Goal: Task Accomplishment & Management: Manage account settings

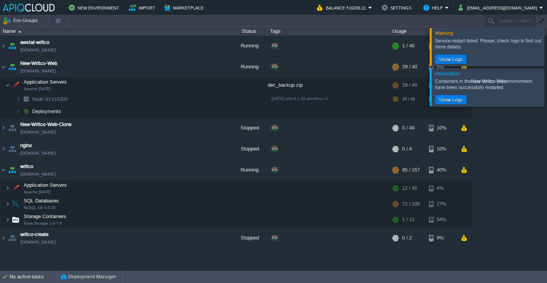
click at [547, 47] on div at bounding box center [556, 46] width 0 height 37
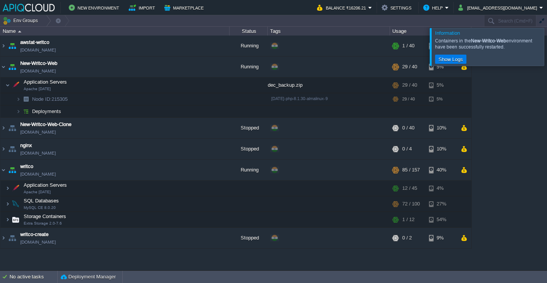
click at [547, 47] on div at bounding box center [556, 46] width 0 height 37
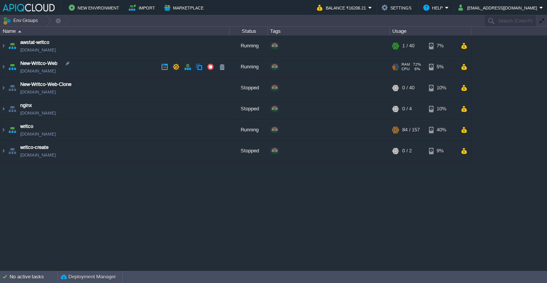
click at [127, 64] on td "New-Writco-Web [DOMAIN_NAME]" at bounding box center [114, 67] width 229 height 21
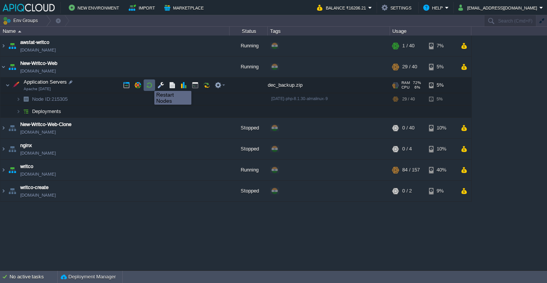
click at [149, 84] on button "button" at bounding box center [149, 85] width 7 height 7
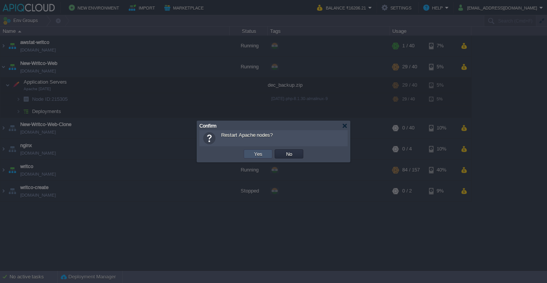
click at [264, 156] on button "Yes" at bounding box center [258, 154] width 13 height 7
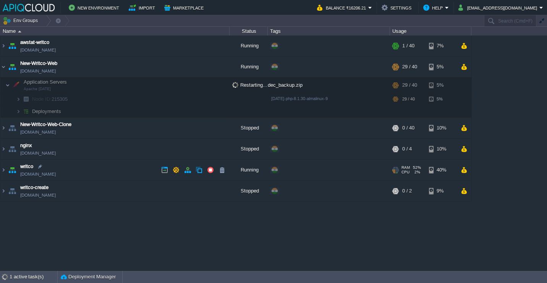
click at [91, 172] on td "writco env-3619793.cloudjiffy.net" at bounding box center [114, 170] width 229 height 21
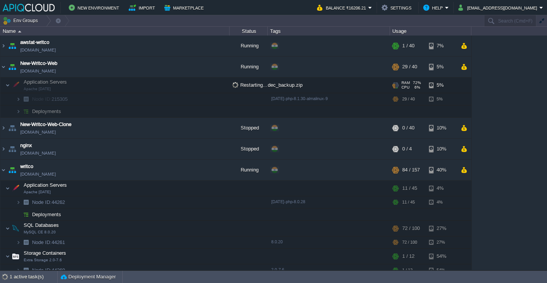
click at [96, 81] on td "Application Servers Apache 2.4.62" at bounding box center [114, 86] width 229 height 16
click at [8, 83] on img at bounding box center [7, 85] width 5 height 15
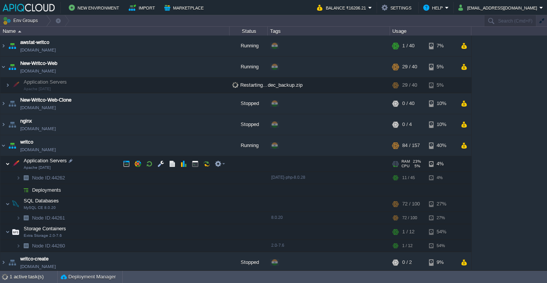
click at [7, 166] on img at bounding box center [7, 163] width 5 height 15
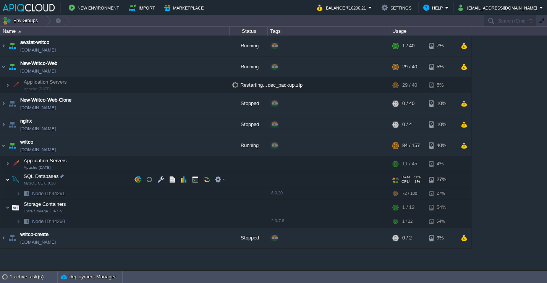
click at [7, 179] on img at bounding box center [7, 179] width 5 height 15
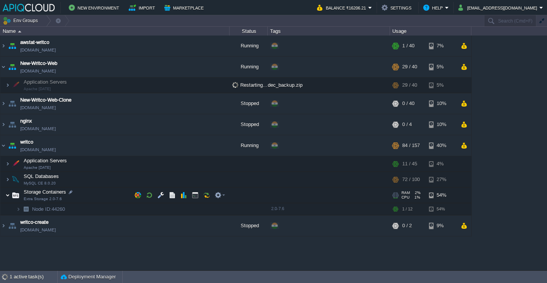
click at [6, 196] on img at bounding box center [7, 195] width 5 height 15
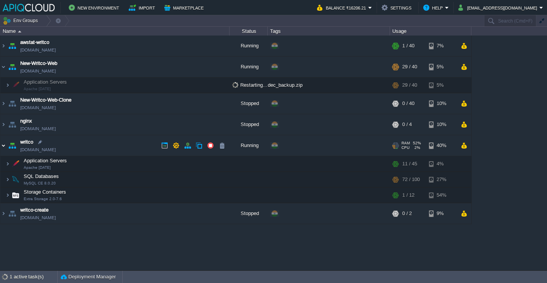
click at [4, 146] on img at bounding box center [3, 145] width 6 height 21
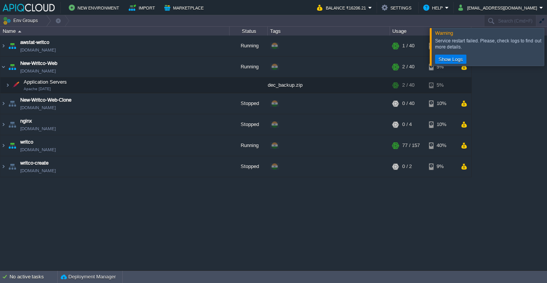
click at [547, 52] on div at bounding box center [556, 46] width 0 height 37
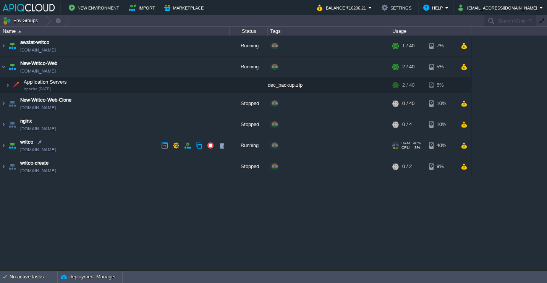
click at [129, 148] on td "writco env-3619793.cloudjiffy.net" at bounding box center [114, 145] width 229 height 21
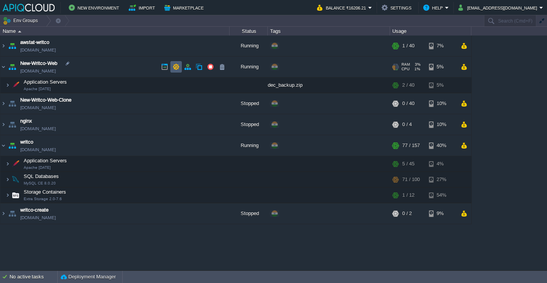
click at [176, 68] on button "button" at bounding box center [176, 66] width 7 height 7
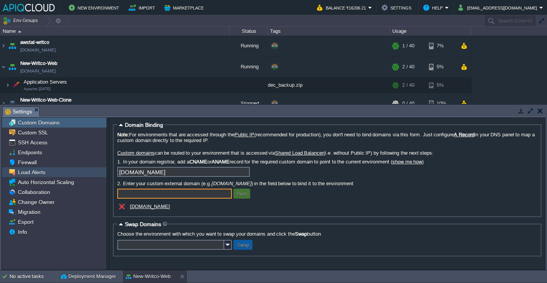
click at [44, 173] on span "Load Alerts" at bounding box center [31, 172] width 30 height 7
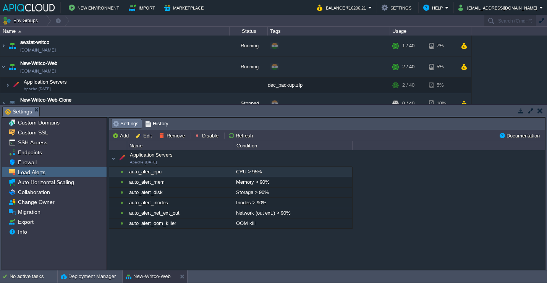
click at [252, 173] on div "CPU > 95%" at bounding box center [293, 172] width 118 height 10
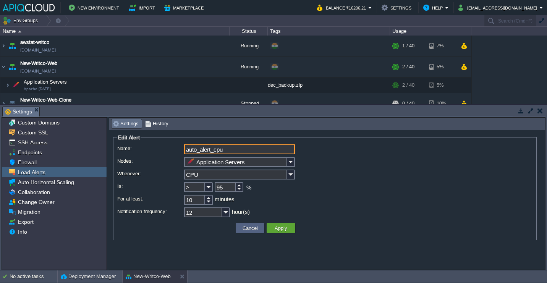
click at [224, 188] on input "95" at bounding box center [225, 187] width 21 height 10
click at [219, 190] on input "90" at bounding box center [225, 187] width 21 height 10
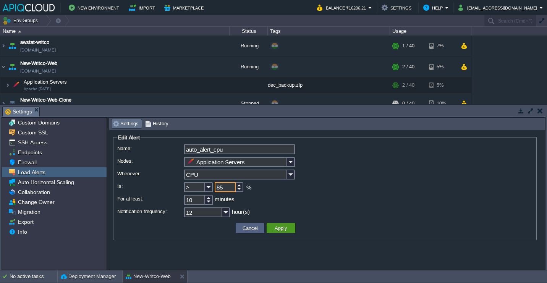
type input "85"
click at [286, 227] on button "Apply" at bounding box center [280, 228] width 17 height 7
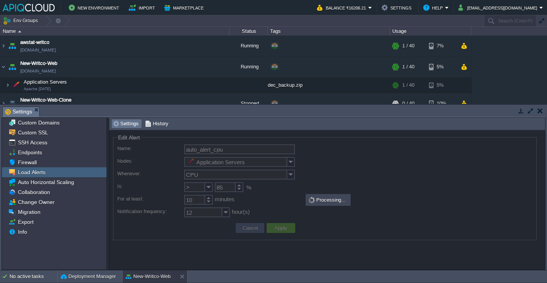
type input "Cloudlets (Memory, CPU)"
type input "1"
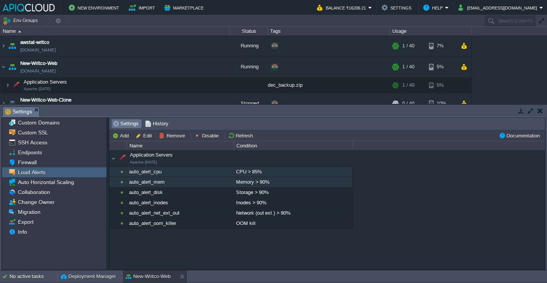
click at [260, 183] on div "Memory > 90%" at bounding box center [293, 182] width 118 height 10
click at [264, 183] on div "Memory > 90%" at bounding box center [293, 182] width 118 height 10
type input "auto_alert_mem"
type input "Application Servers"
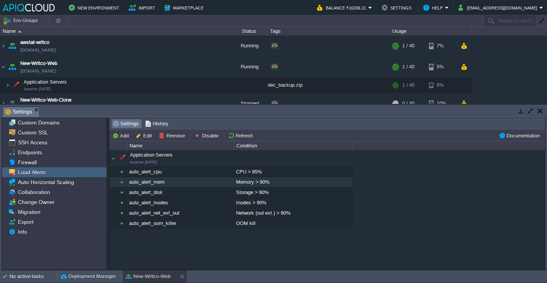
type input "Memory"
type input ">"
type input "90"
type input "10"
type input "12"
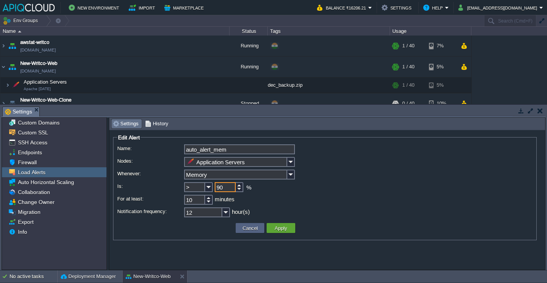
click at [220, 188] on input "90" at bounding box center [225, 187] width 21 height 10
type input "85"
click at [238, 190] on div at bounding box center [240, 189] width 8 height 5
click at [282, 229] on button "Apply" at bounding box center [280, 228] width 17 height 7
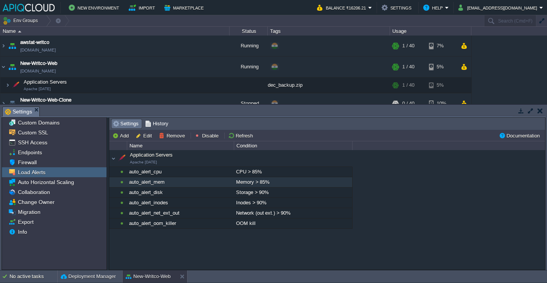
click at [541, 111] on button "button" at bounding box center [540, 110] width 5 height 7
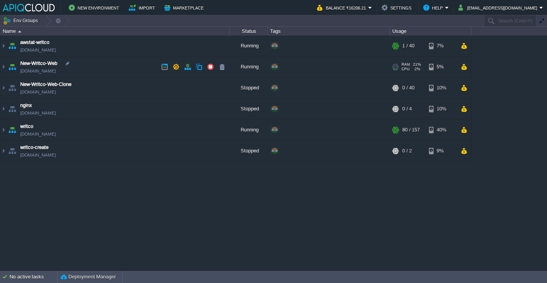
click at [109, 72] on td "New-Writco-Web [DOMAIN_NAME]" at bounding box center [114, 67] width 229 height 21
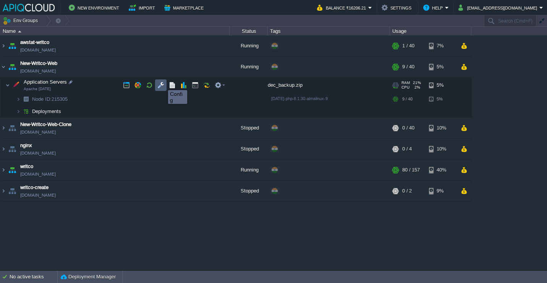
click at [162, 83] on button "button" at bounding box center [160, 85] width 7 height 7
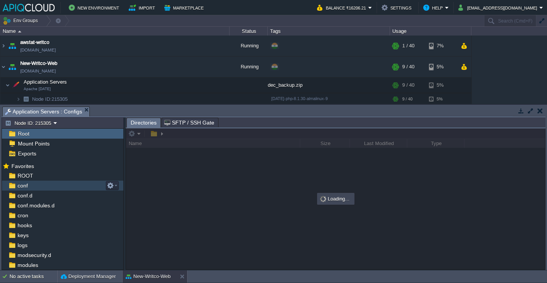
click at [54, 182] on div "conf" at bounding box center [63, 186] width 122 height 10
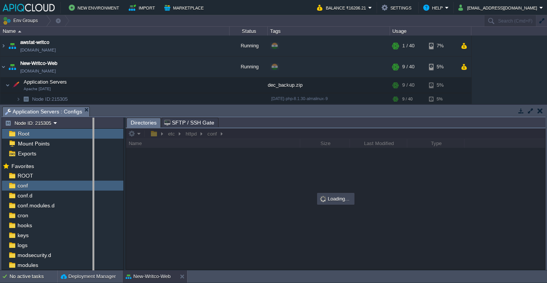
drag, startPoint x: 125, startPoint y: 124, endPoint x: 90, endPoint y: 123, distance: 35.2
click at [90, 123] on body "New Environment Import Marketplace Bonus ₹0.00 Upgrade Account Balance ₹16206.2…" at bounding box center [273, 141] width 547 height 283
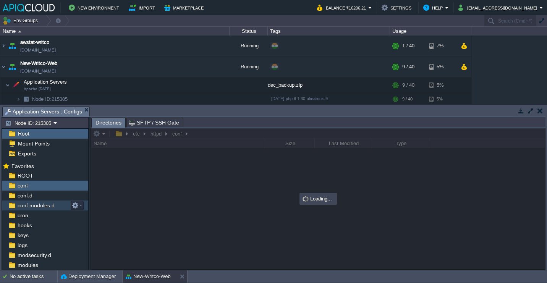
click at [62, 205] on div "conf.modules.d" at bounding box center [45, 206] width 86 height 10
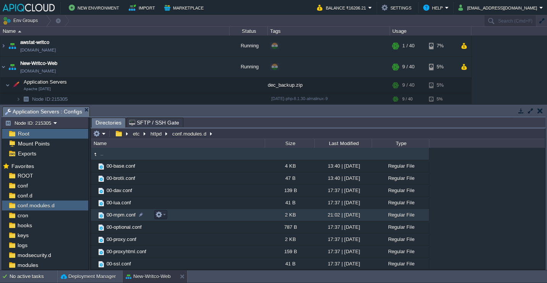
click at [185, 216] on td "00-mpm.conf" at bounding box center [178, 215] width 174 height 12
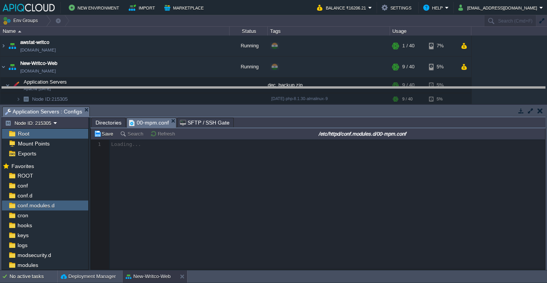
drag, startPoint x: 196, startPoint y: 112, endPoint x: 198, endPoint y: 75, distance: 37.2
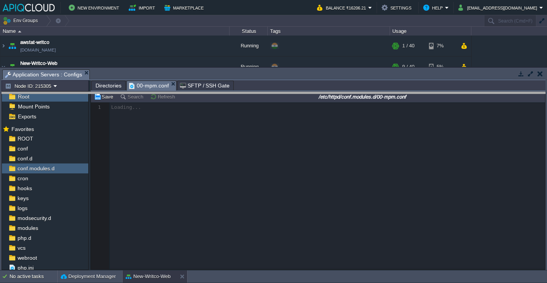
drag, startPoint x: 198, startPoint y: 75, endPoint x: 198, endPoint y: 100, distance: 25.2
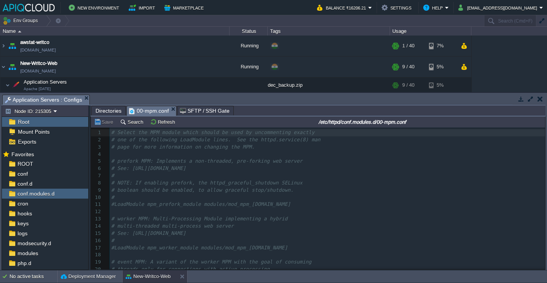
scroll to position [135, 0]
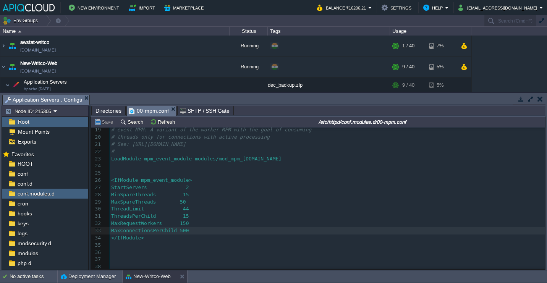
click at [210, 228] on pre "MaxConnectionsPerChild 500" at bounding box center [328, 230] width 436 height 7
type textarea "0"
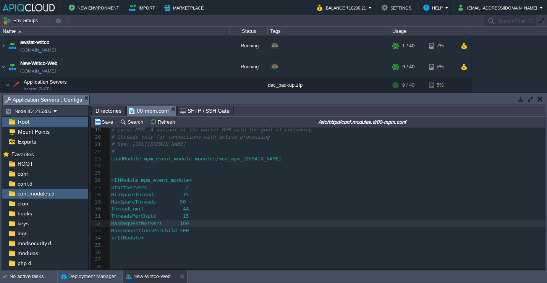
scroll to position [2, 2]
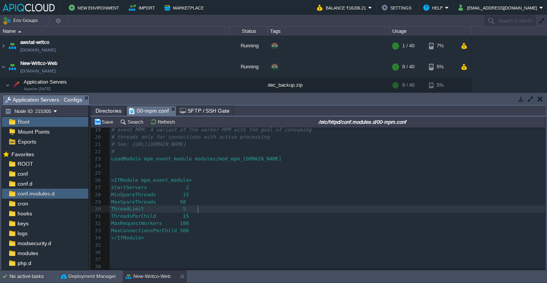
type textarea "50"
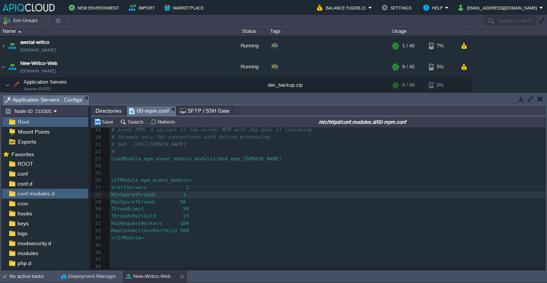
type textarea "0"
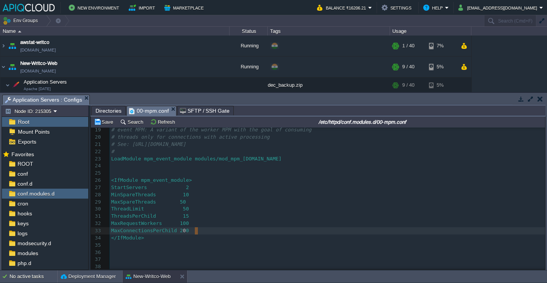
type textarea "5"
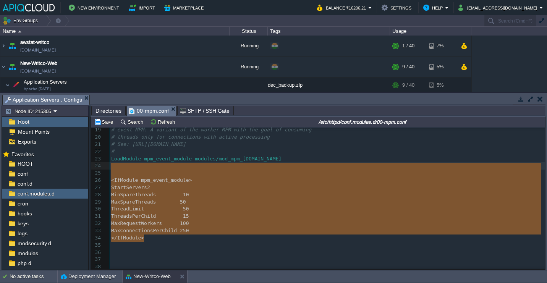
type textarea "LoadModule mpm_event_module modules/mod_mpm_[DOMAIN_NAME] <IfModule mpm_event_m…"
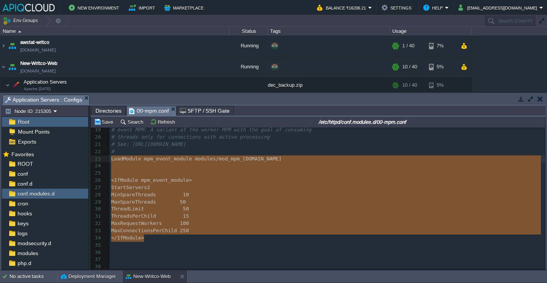
click at [496, 65] on div "awstat-writco [DOMAIN_NAME] Running + Add to Env Group RAM 1% CPU 1% 1 / 40 7% …" at bounding box center [273, 64] width 547 height 57
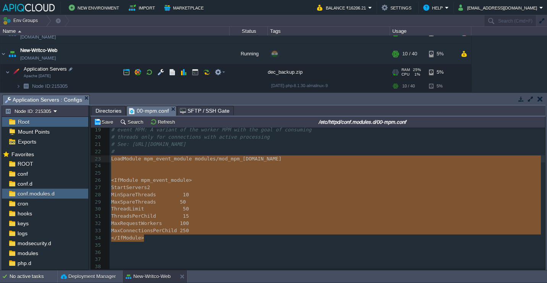
scroll to position [14, 0]
click at [397, 73] on div at bounding box center [397, 72] width 3 height 6
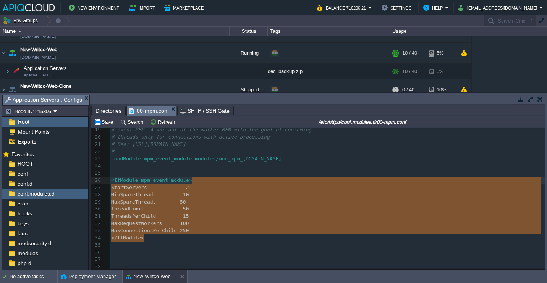
drag, startPoint x: 212, startPoint y: 238, endPoint x: 222, endPoint y: 177, distance: 62.3
type textarea "<IfModule mpm_event_module> StartServers 2 MinSpareThreads 10 MaxSpareThreads 5…"
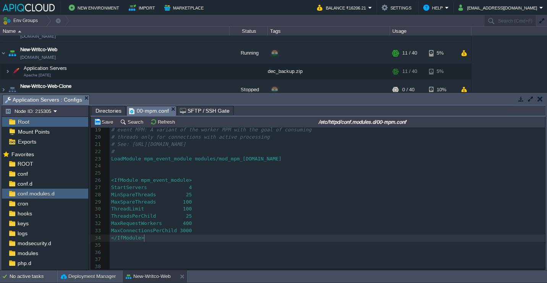
click at [198, 223] on div "xxxxxxxxxx 1 # Select the MPM module which should be used by uncommenting exact…" at bounding box center [328, 134] width 436 height 274
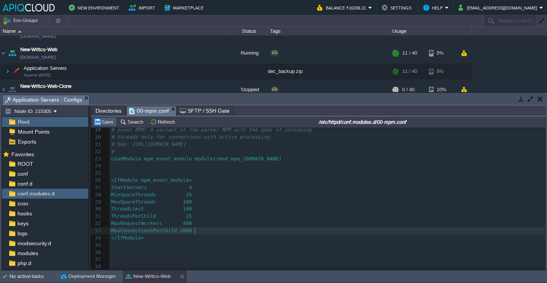
type textarea "2"
click at [108, 126] on td "Save" at bounding box center [105, 121] width 24 height 9
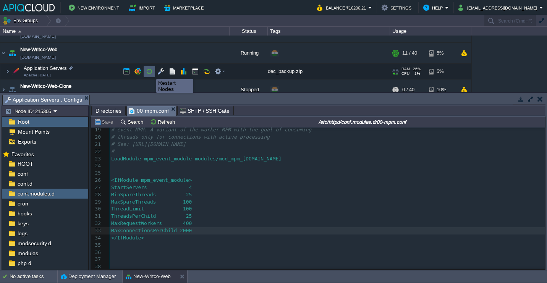
click at [151, 72] on button "button" at bounding box center [149, 71] width 7 height 7
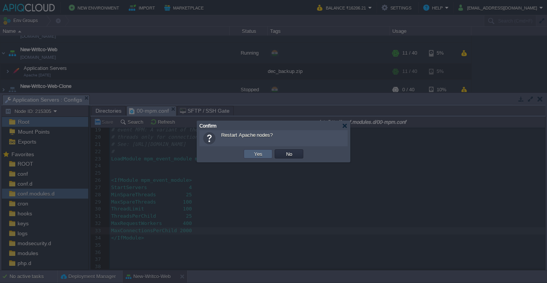
click at [257, 149] on td "Yes" at bounding box center [258, 153] width 29 height 9
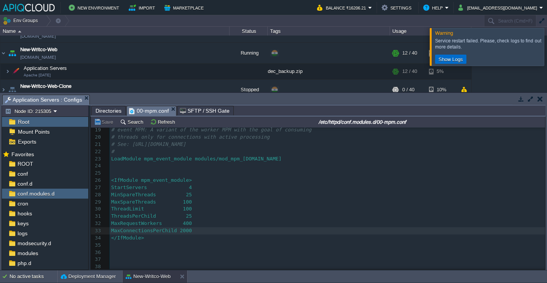
click at [450, 60] on button "Show Logs" at bounding box center [450, 59] width 29 height 7
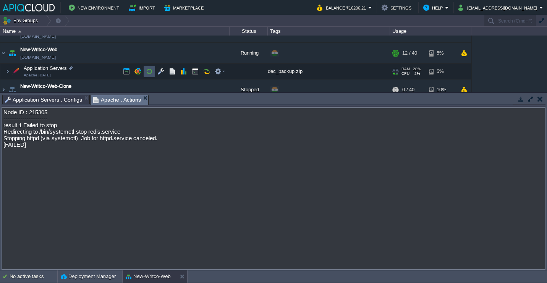
click at [151, 73] on button "button" at bounding box center [149, 71] width 7 height 7
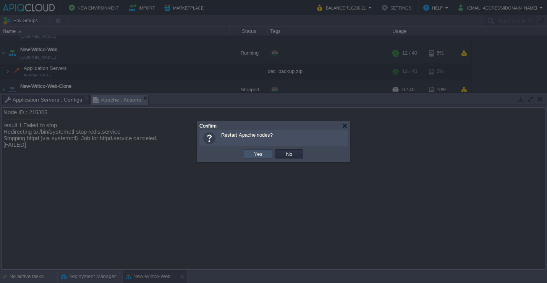
click at [253, 154] on button "Yes" at bounding box center [258, 154] width 13 height 7
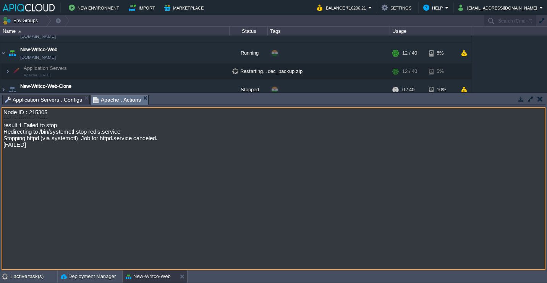
drag, startPoint x: 56, startPoint y: 152, endPoint x: -2, endPoint y: 128, distance: 62.5
click at [0, 128] on html "New Environment Import Marketplace Bonus ₹0.00 Upgrade Account Balance ₹16206.2…" at bounding box center [273, 141] width 547 height 283
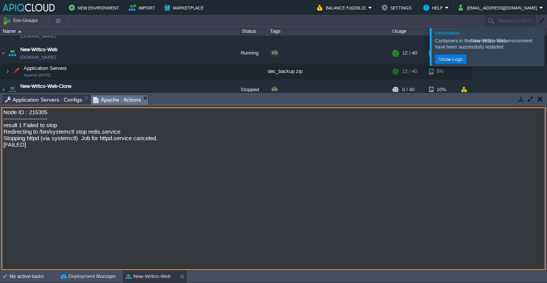
click at [547, 46] on div at bounding box center [556, 46] width 0 height 37
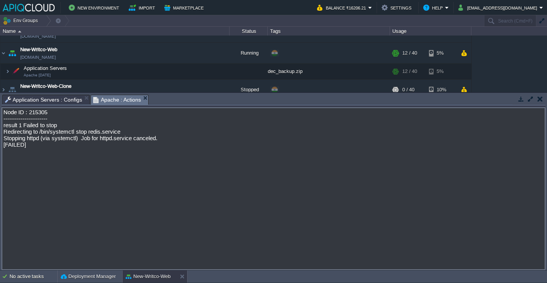
click at [539, 99] on button "button" at bounding box center [540, 99] width 5 height 7
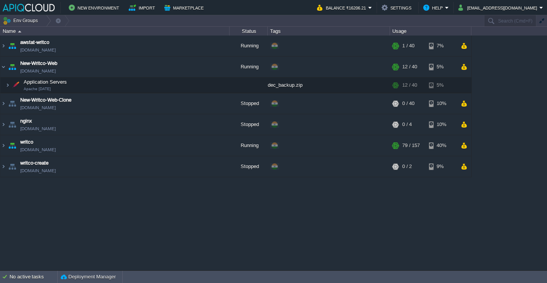
scroll to position [0, 0]
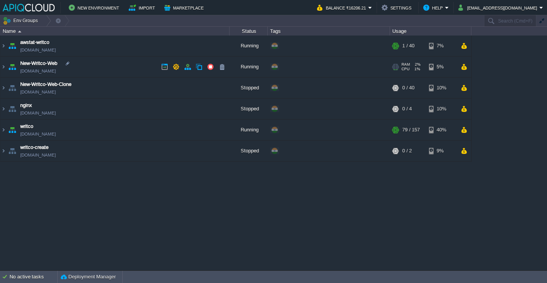
click at [133, 58] on td "New-Writco-Web [DOMAIN_NAME]" at bounding box center [114, 67] width 229 height 21
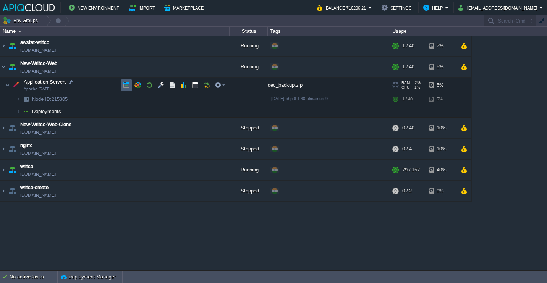
click at [126, 86] on button "button" at bounding box center [126, 85] width 7 height 7
click at [197, 86] on button "button" at bounding box center [195, 85] width 7 height 7
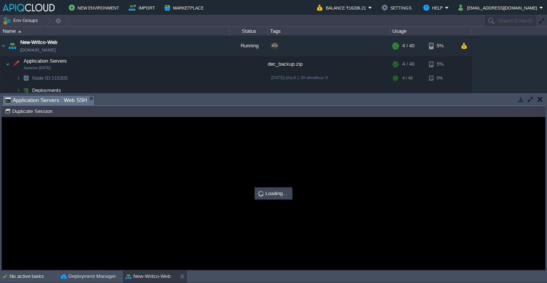
click at [358, 178] on div at bounding box center [273, 193] width 543 height 152
type input "#000000"
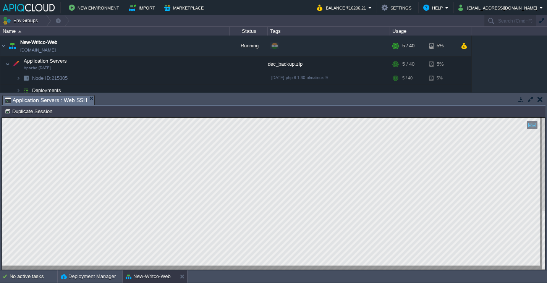
click at [538, 99] on button "button" at bounding box center [540, 99] width 5 height 7
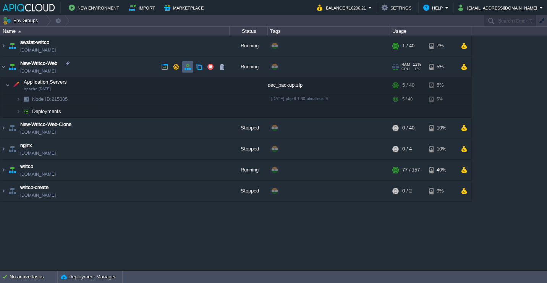
click at [192, 69] on td at bounding box center [187, 66] width 11 height 11
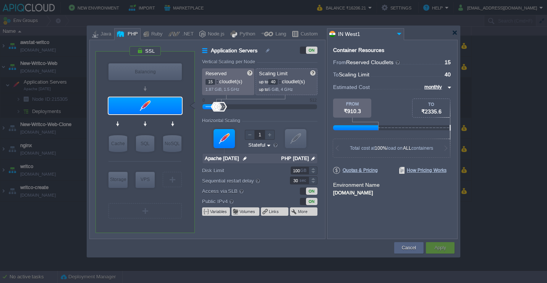
type input "Apache [DATE]"
click at [214, 83] on input "15" at bounding box center [211, 82] width 10 height 6
type input "10"
click at [301, 118] on form "Vertical Scaling per Node Reserved 10 cloudlet(s) 1.87 GiB, 1.5 GHz Scaling Lim…" at bounding box center [263, 149] width 123 height 180
click at [441, 245] on button "Apply" at bounding box center [439, 248] width 11 height 8
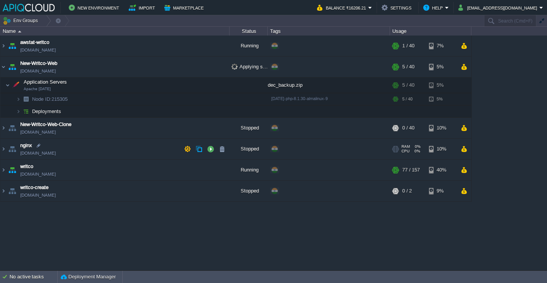
click at [368, 144] on div "+ Add to Env Group" at bounding box center [329, 149] width 120 height 21
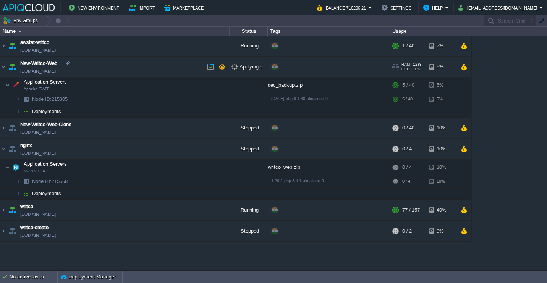
click at [138, 66] on td "New-Writco-Web [DOMAIN_NAME]" at bounding box center [114, 67] width 229 height 21
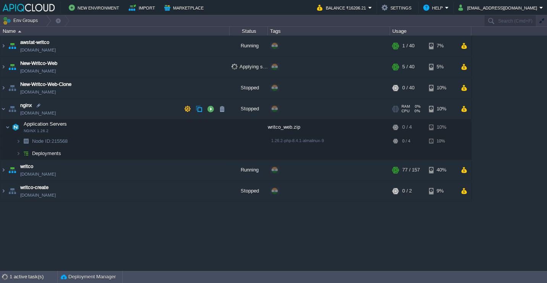
click at [109, 113] on td "nginx env-8554836.in1.apiqcloud.com" at bounding box center [114, 109] width 229 height 21
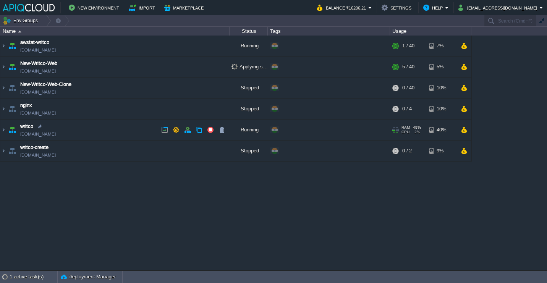
click at [125, 133] on td "writco env-3619793.cloudjiffy.net" at bounding box center [114, 130] width 229 height 21
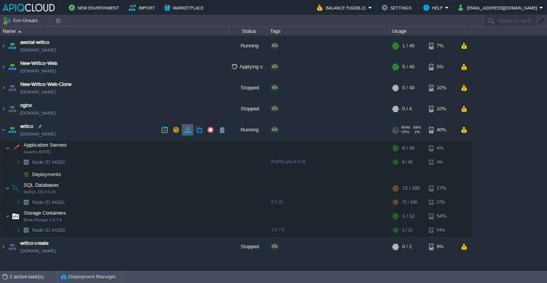
click at [191, 133] on button "button" at bounding box center [187, 129] width 7 height 7
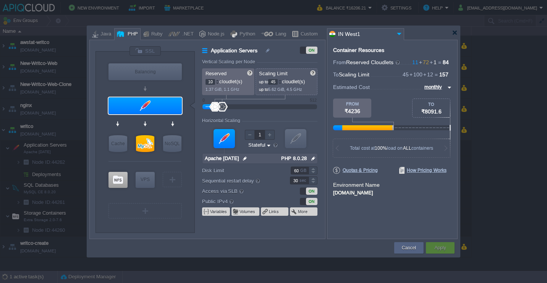
click at [219, 83] on div at bounding box center [217, 83] width 4 height 3
click at [405, 219] on div "Container Resources From Reserved Cloudlets 8 + 72 + 1 ... = 81 not added To Sc…" at bounding box center [392, 139] width 131 height 199
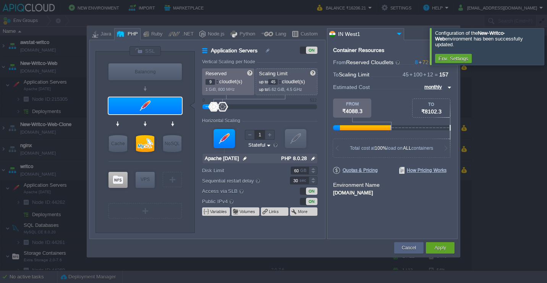
click at [218, 80] on div at bounding box center [217, 80] width 4 height 3
type input "8"
click at [216, 84] on div at bounding box center [217, 83] width 4 height 3
click at [434, 251] on button "Apply" at bounding box center [439, 248] width 11 height 8
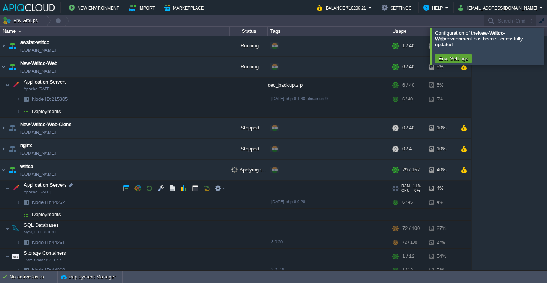
click at [96, 193] on td "Application Servers Apache 2.4.57" at bounding box center [114, 189] width 229 height 16
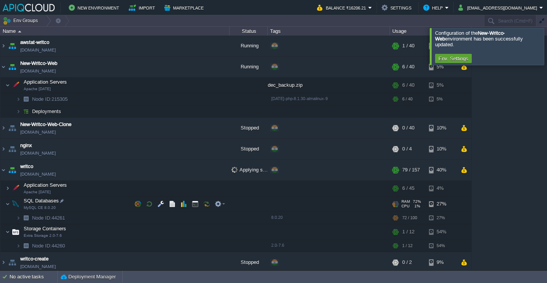
click at [96, 208] on td "SQL Databases MySQL CE 8.0.20" at bounding box center [114, 204] width 229 height 16
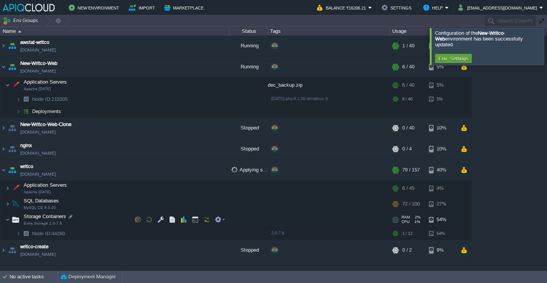
click at [96, 217] on td "Storage Containers Extra Storage 2.0-7.6" at bounding box center [114, 220] width 229 height 16
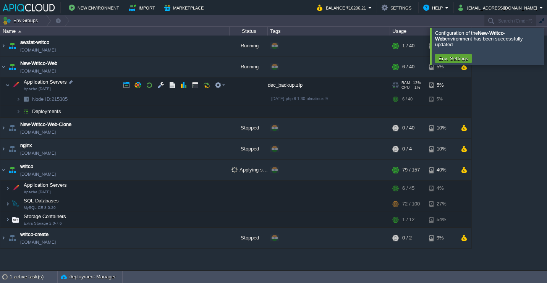
click at [413, 86] on span "1%" at bounding box center [417, 87] width 8 height 5
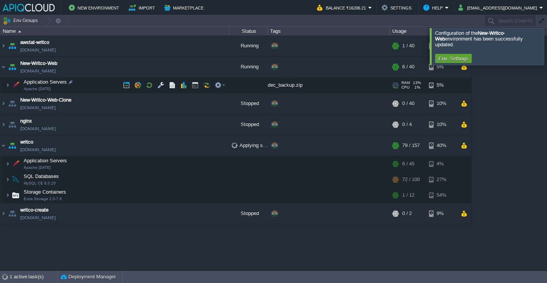
click at [413, 86] on span "1%" at bounding box center [417, 87] width 8 height 5
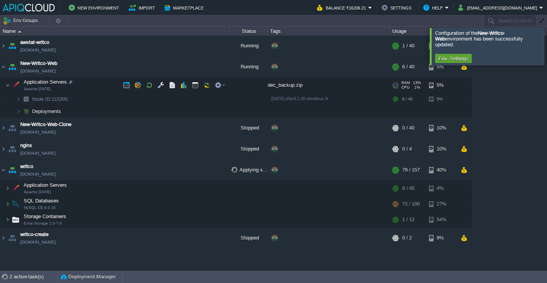
click at [413, 86] on span "1%" at bounding box center [417, 87] width 8 height 5
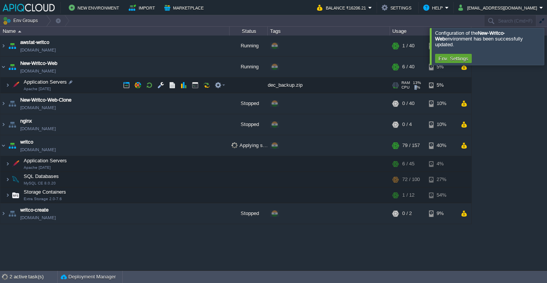
click at [413, 86] on span "1%" at bounding box center [417, 87] width 8 height 5
click at [447, 83] on div "5%" at bounding box center [441, 85] width 25 height 15
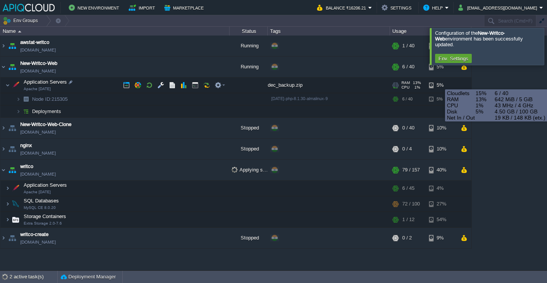
click at [442, 83] on div "5%" at bounding box center [441, 85] width 25 height 15
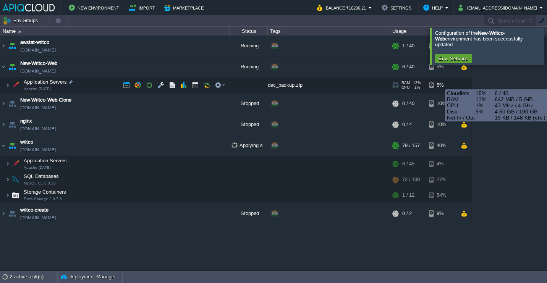
click at [442, 83] on div "5%" at bounding box center [441, 85] width 25 height 15
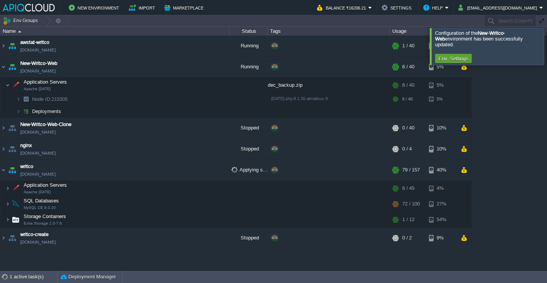
click at [547, 44] on div at bounding box center [556, 46] width 0 height 37
